Goal: Task Accomplishment & Management: Use online tool/utility

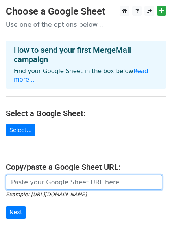
click at [65, 175] on input "url" at bounding box center [84, 182] width 157 height 15
paste input "https://docs.google.com/spreadsheets/d/1iuQkoQKDKciOcN_M6zRIw2rf2UsmFLRy_SfMRKZ…"
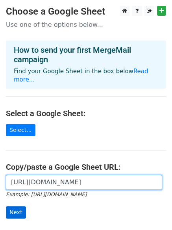
type input "https://docs.google.com/spreadsheets/d/1iuQkoQKDKciOcN_M6zRIw2rf2UsmFLRy_SfMRKZ…"
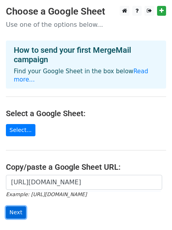
click at [12, 207] on input "Next" at bounding box center [16, 213] width 20 height 12
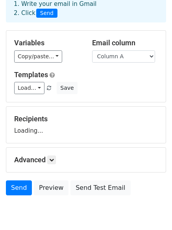
scroll to position [76, 0]
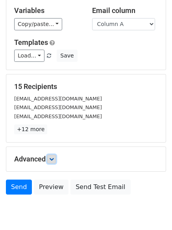
click at [54, 158] on icon at bounding box center [51, 159] width 5 height 5
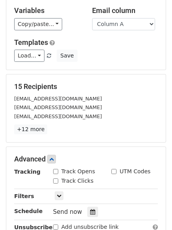
click at [58, 174] on div "Track Opens" at bounding box center [74, 172] width 42 height 8
click at [60, 183] on div "Track Clicks" at bounding box center [73, 181] width 41 height 8
click at [57, 181] on input "Track Clicks" at bounding box center [55, 181] width 5 height 5
checkbox input "true"
click at [58, 172] on input "Track Opens" at bounding box center [55, 171] width 5 height 5
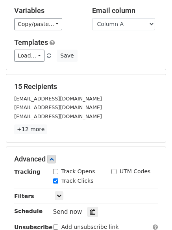
checkbox input "true"
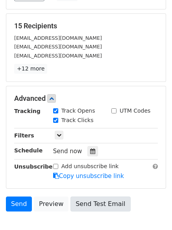
scroll to position [185, 0]
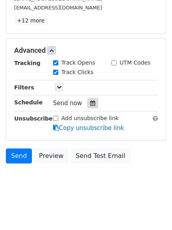
click at [90, 102] on icon at bounding box center [92, 104] width 5 height 6
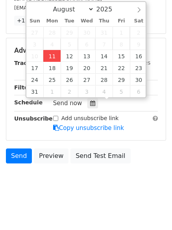
type input "2025-08-11 17:21"
type input "05"
type input "21"
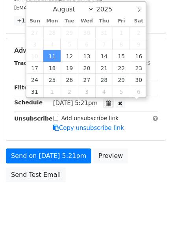
scroll to position [0, 0]
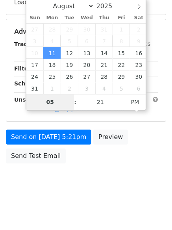
type input "6"
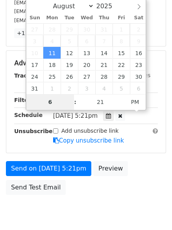
scroll to position [185, 0]
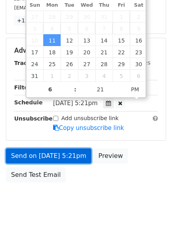
type input "2025-08-11 18:21"
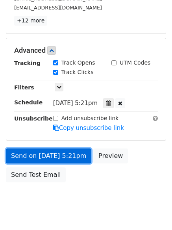
click at [74, 160] on link "Send on Aug 11 at 5:21pm" at bounding box center [49, 156] width 86 height 15
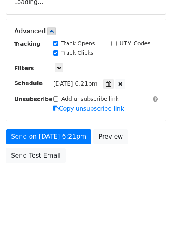
scroll to position [172, 0]
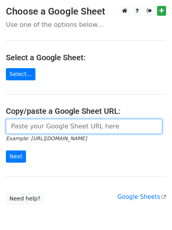
click at [54, 129] on input "url" at bounding box center [84, 126] width 157 height 15
type input "[URL][DOMAIN_NAME]"
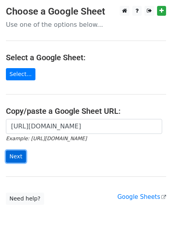
click at [14, 154] on input "Next" at bounding box center [16, 157] width 20 height 12
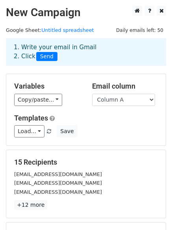
click at [114, 93] on div "Email column Column A Column B Column C" at bounding box center [125, 94] width 78 height 24
click at [115, 100] on select "Column A Column B Column C" at bounding box center [123, 100] width 63 height 12
select select "Column B"
click at [92, 94] on select "Column A Column B Column C" at bounding box center [123, 100] width 63 height 12
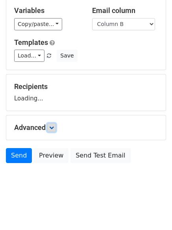
click at [54, 129] on icon at bounding box center [51, 127] width 5 height 5
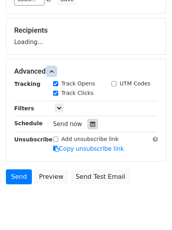
scroll to position [133, 0]
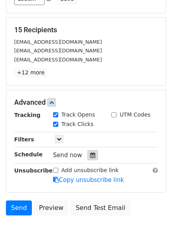
click at [90, 155] on icon at bounding box center [92, 156] width 5 height 6
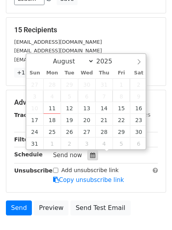
scroll to position [185, 0]
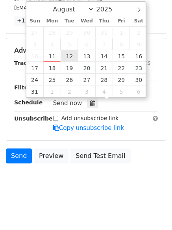
type input "2025-08-12 12:00"
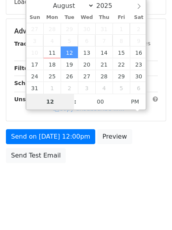
scroll to position [172, 0]
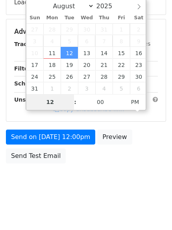
type input "7"
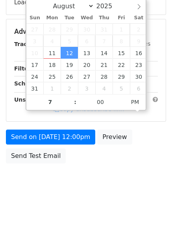
type input "2025-08-12 19:00"
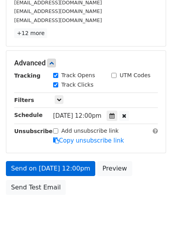
click at [67, 175] on body "New Campaign Daily emails left: 50 Google Sheet: Untitled spreadsheet 1. Write …" at bounding box center [86, 32] width 172 height 397
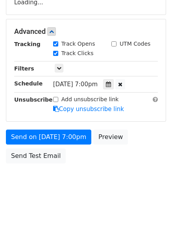
click at [71, 166] on div "Send on Aug 12 at 7:00pm Preview Send Test Email" at bounding box center [86, 149] width 172 height 38
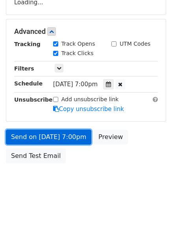
click at [66, 130] on link "Send on Aug 12 at 7:00pm" at bounding box center [49, 137] width 86 height 15
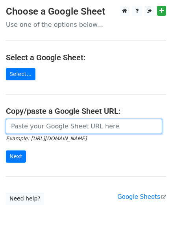
click at [66, 127] on input "url" at bounding box center [84, 126] width 157 height 15
type input "[URL][DOMAIN_NAME]"
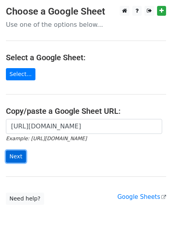
click at [6, 155] on input "Next" at bounding box center [16, 157] width 20 height 12
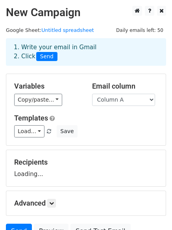
click at [114, 100] on select "Column A Column B Column C" at bounding box center [123, 100] width 63 height 12
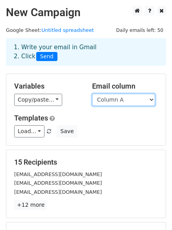
click at [118, 101] on select "Column A Column B Column C" at bounding box center [123, 100] width 63 height 12
select select "Column C"
click at [92, 94] on select "Column A Column B Column C" at bounding box center [123, 100] width 63 height 12
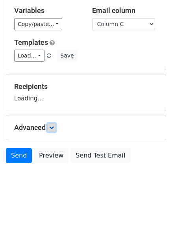
click at [52, 131] on link at bounding box center [51, 127] width 9 height 9
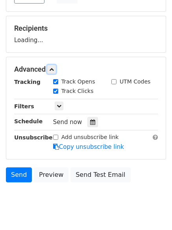
scroll to position [136, 0]
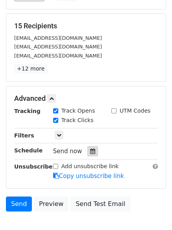
click at [88, 149] on div at bounding box center [93, 151] width 11 height 10
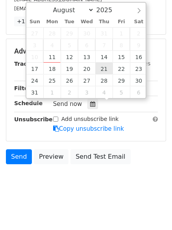
scroll to position [185, 0]
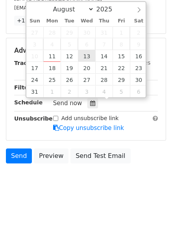
type input "2025-08-13 12:00"
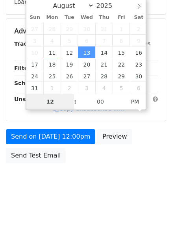
scroll to position [172, 0]
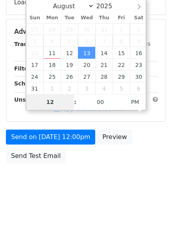
type input "8"
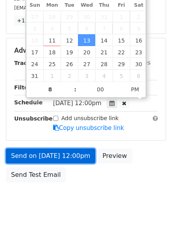
type input "2025-08-13 20:00"
click at [72, 155] on link "Send on Aug 13 at 12:00pm" at bounding box center [51, 156] width 90 height 15
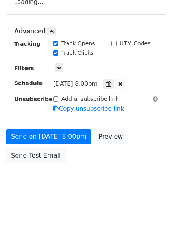
scroll to position [172, 0]
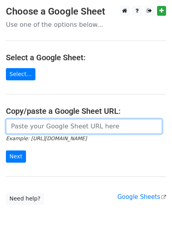
click at [50, 132] on input "url" at bounding box center [84, 126] width 157 height 15
type input "[URL][DOMAIN_NAME]"
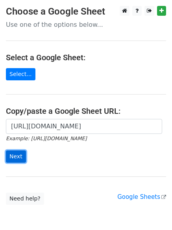
click at [15, 158] on input "Next" at bounding box center [16, 157] width 20 height 12
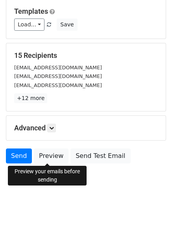
scroll to position [107, 0]
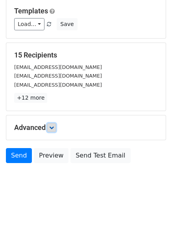
click at [50, 127] on link at bounding box center [51, 127] width 9 height 9
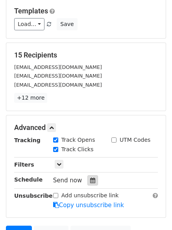
click at [94, 181] on div at bounding box center [93, 181] width 11 height 10
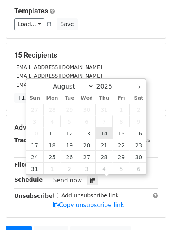
type input "[DATE] 12:00"
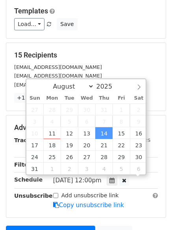
scroll to position [0, 0]
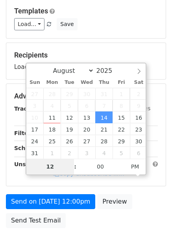
type input "9"
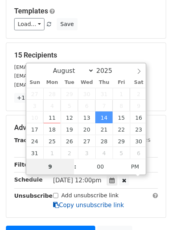
scroll to position [204, 0]
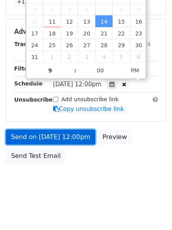
type input "2025-08-14 21:00"
click at [72, 142] on link "Send on Aug 14 at 12:00pm" at bounding box center [51, 137] width 90 height 15
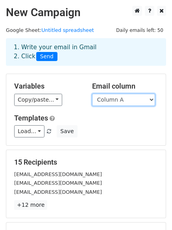
drag, startPoint x: 120, startPoint y: 101, endPoint x: 120, endPoint y: 105, distance: 4.3
click at [120, 101] on select "Column A Column B Column C" at bounding box center [123, 100] width 63 height 12
select select "Column B"
click at [92, 94] on select "Column A Column B Column C" at bounding box center [123, 100] width 63 height 12
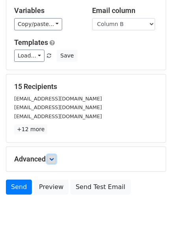
click at [54, 155] on link at bounding box center [51, 159] width 9 height 9
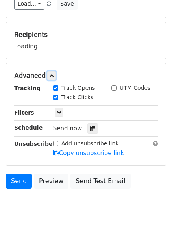
scroll to position [131, 0]
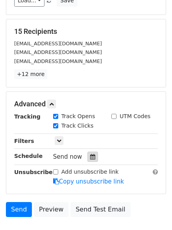
click at [90, 157] on icon at bounding box center [92, 157] width 5 height 6
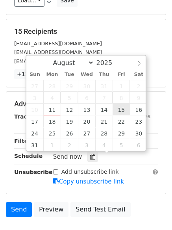
type input "2025-08-15 12:00"
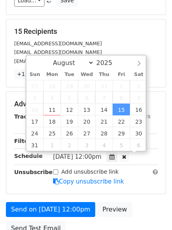
scroll to position [0, 0]
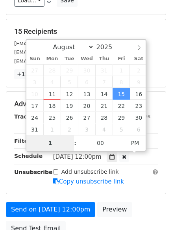
type input "10"
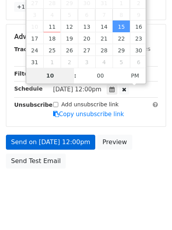
scroll to position [204, 0]
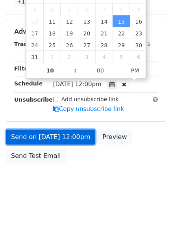
type input "2025-08-15 22:00"
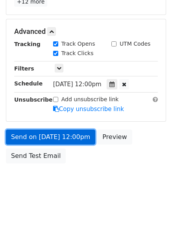
click at [84, 136] on link "Send on Aug 15 at 12:00pm" at bounding box center [51, 137] width 90 height 15
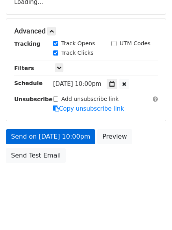
scroll to position [172, 0]
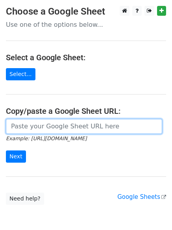
click at [51, 129] on input "url" at bounding box center [84, 126] width 157 height 15
type input "[URL][DOMAIN_NAME]"
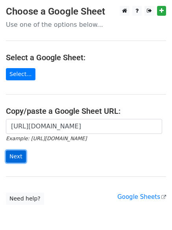
click at [19, 157] on input "Next" at bounding box center [16, 157] width 20 height 12
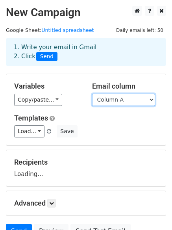
drag, startPoint x: 115, startPoint y: 99, endPoint x: 116, endPoint y: 103, distance: 4.0
click at [115, 99] on select "Column A Column B Column C" at bounding box center [123, 100] width 63 height 12
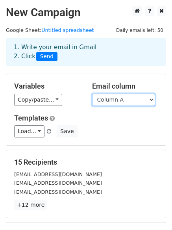
click at [124, 101] on select "Column A Column B Column C" at bounding box center [123, 100] width 63 height 12
select select "Column C"
click at [92, 94] on select "Column A Column B Column C" at bounding box center [123, 100] width 63 height 12
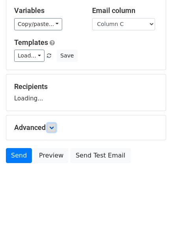
click at [54, 128] on icon at bounding box center [51, 127] width 5 height 5
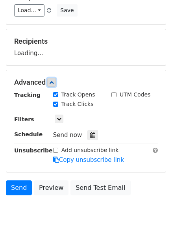
scroll to position [123, 0]
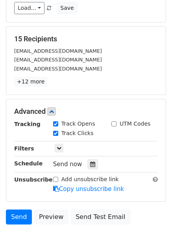
click at [89, 137] on div "Tracking Track Opens UTM Codes Track Clicks Filters Only include spreadsheet ro…" at bounding box center [86, 157] width 144 height 74
click at [92, 165] on icon at bounding box center [92, 165] width 5 height 6
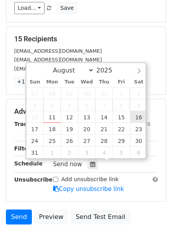
type input "2025-08-16 12:00"
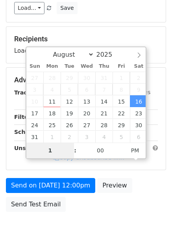
type input "11"
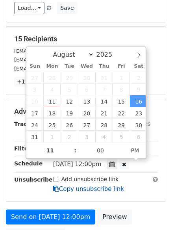
type input "2025-08-16 23:00"
click at [69, 186] on link "Copy unsubscribe link" at bounding box center [88, 189] width 71 height 7
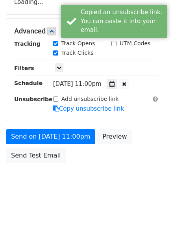
scroll to position [172, 0]
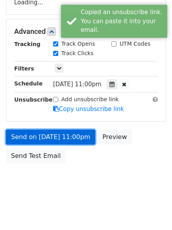
click at [69, 137] on link "Send on Aug 16 at 11:00pm" at bounding box center [51, 137] width 90 height 15
